Goal: Task Accomplishment & Management: Use online tool/utility

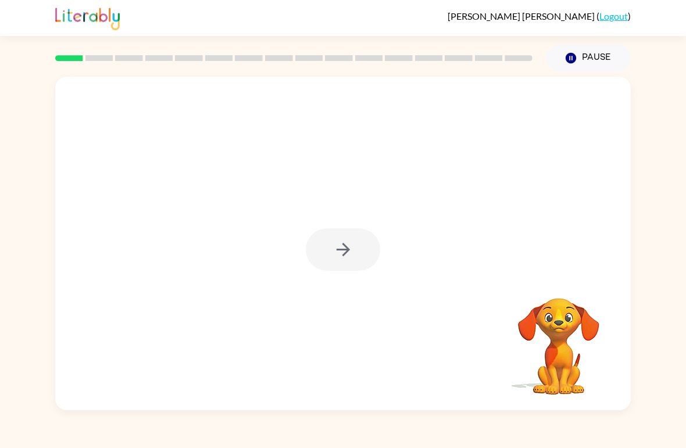
click at [335, 245] on div at bounding box center [343, 250] width 74 height 42
click at [366, 259] on div at bounding box center [343, 250] width 74 height 42
click at [323, 315] on div at bounding box center [343, 244] width 576 height 334
click at [348, 257] on div at bounding box center [343, 250] width 74 height 42
click at [316, 258] on div at bounding box center [343, 250] width 74 height 42
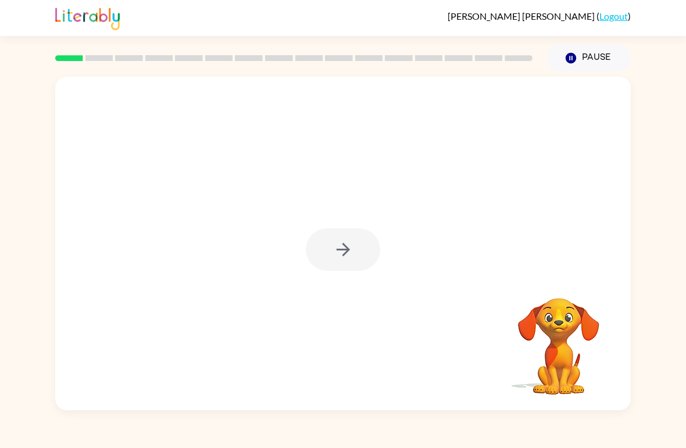
click at [316, 257] on div at bounding box center [343, 250] width 74 height 42
click at [351, 245] on div at bounding box center [343, 250] width 74 height 42
click at [334, 245] on icon "button" at bounding box center [343, 250] width 20 height 20
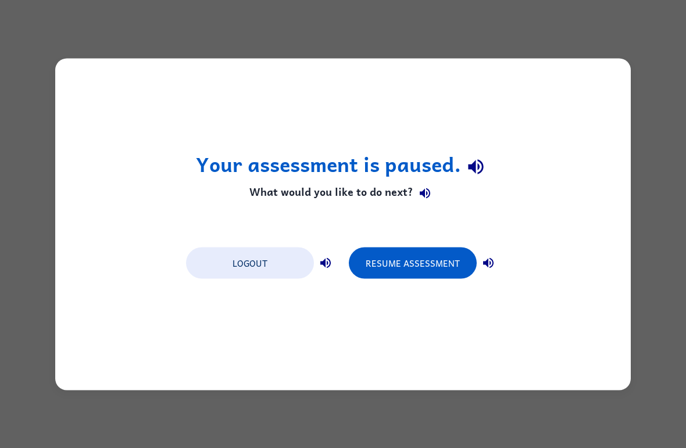
click at [151, 168] on div "Your assessment is paused. What would you like to do next? Logout Resume Assess…" at bounding box center [343, 224] width 576 height 332
click at [230, 277] on button "Logout" at bounding box center [250, 262] width 128 height 31
